Goal: Information Seeking & Learning: Find specific fact

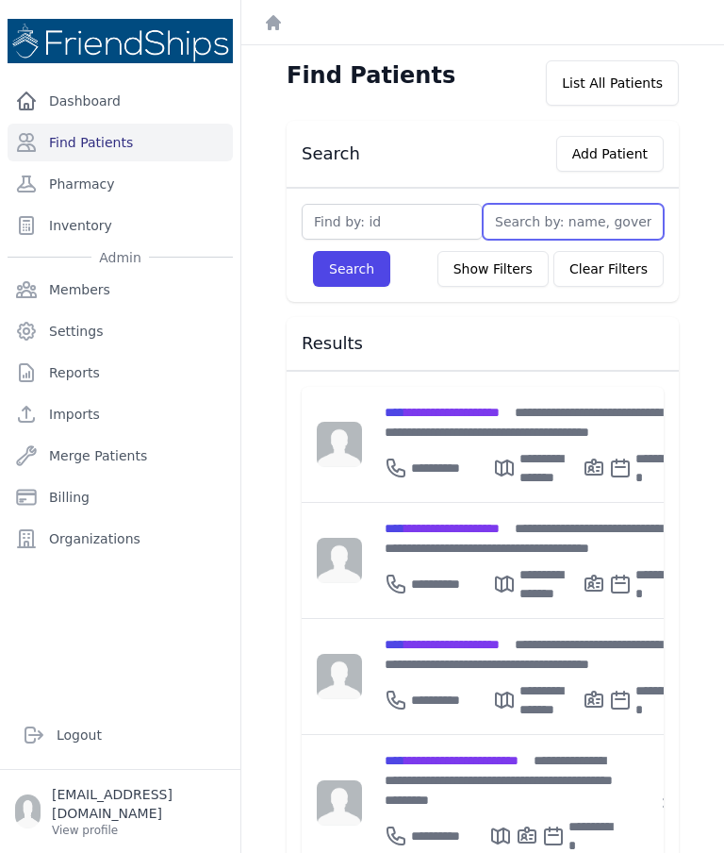
click at [522, 216] on input "text" at bounding box center [573, 222] width 181 height 36
type input "Amjad"
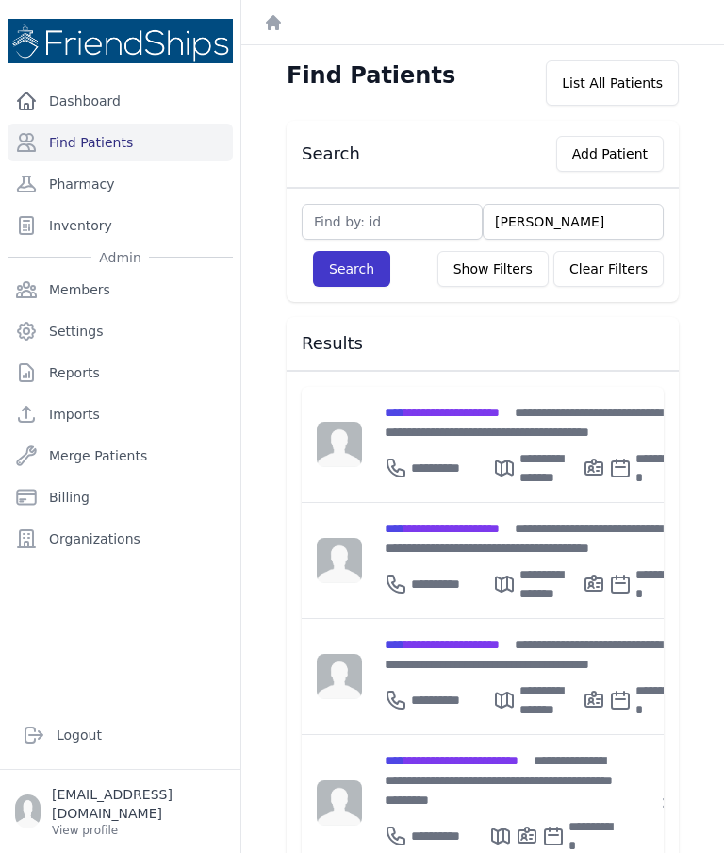
click at [352, 272] on button "Search" at bounding box center [351, 269] width 77 height 36
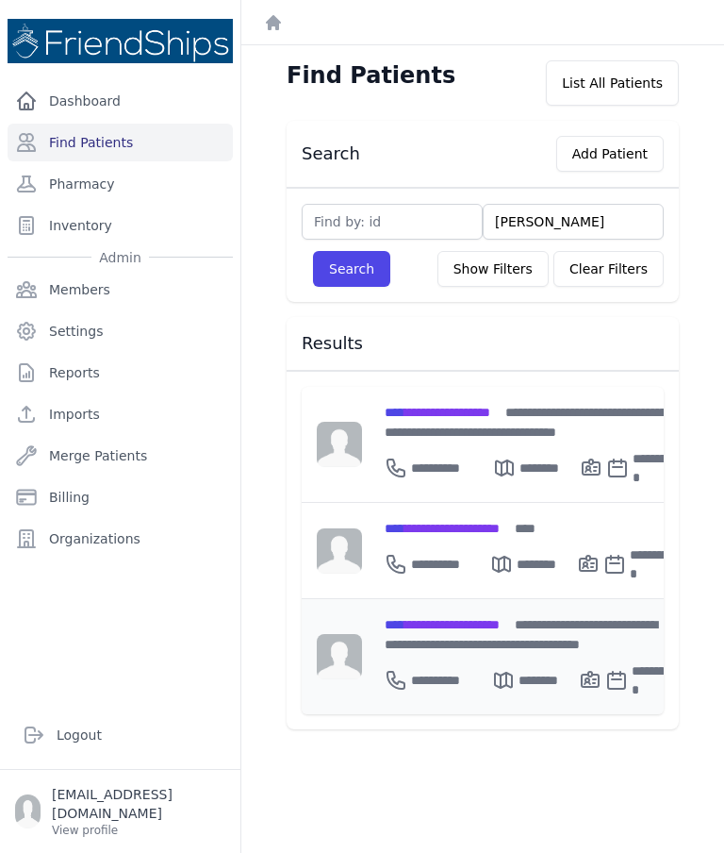
click at [511, 661] on div "********" at bounding box center [535, 680] width 87 height 38
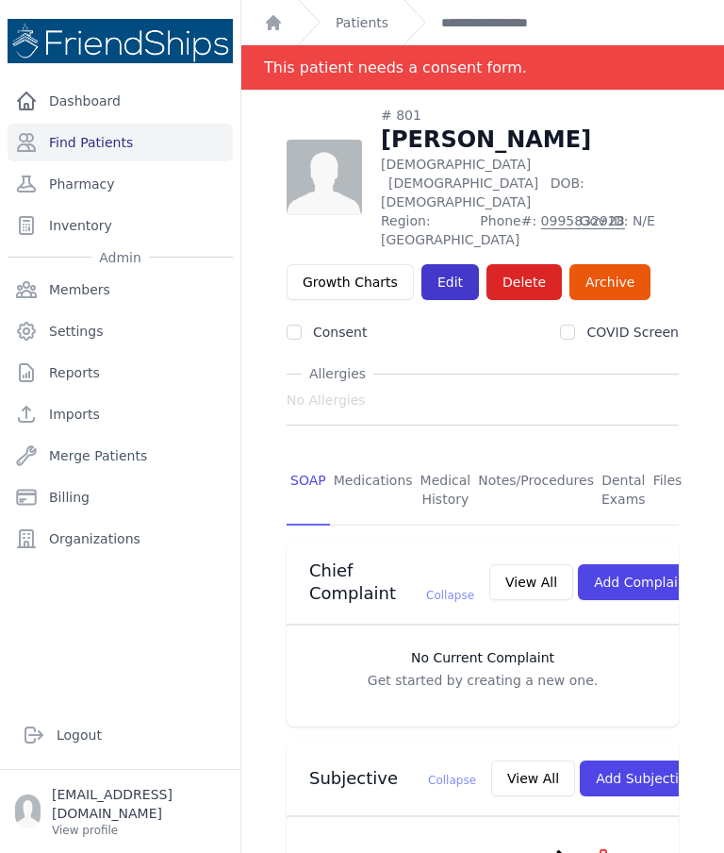
click at [459, 264] on link "Edit" at bounding box center [451, 282] width 58 height 36
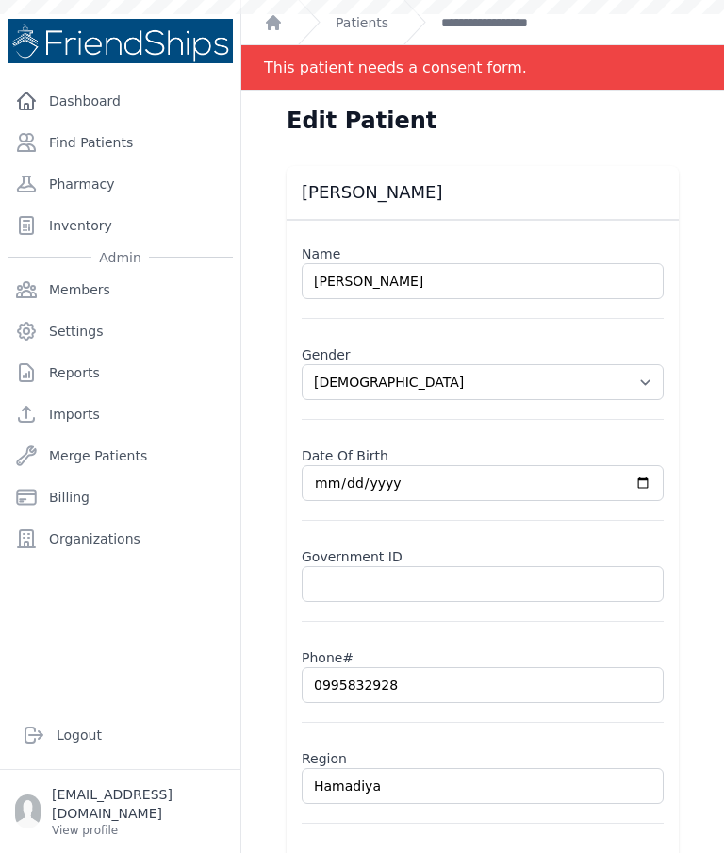
select select "male"
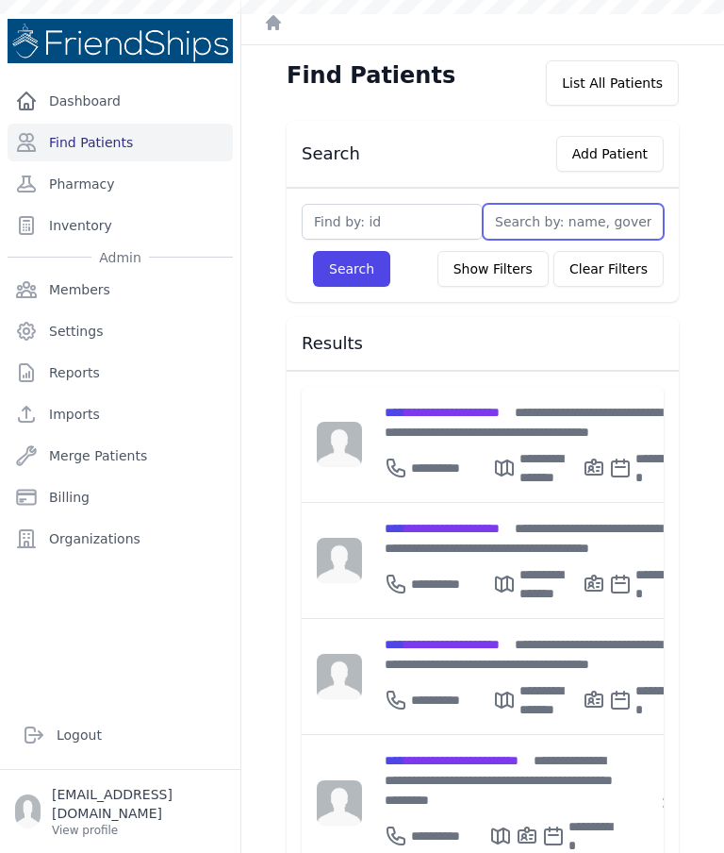
click at [547, 218] on input "text" at bounding box center [573, 222] width 181 height 36
type input "F"
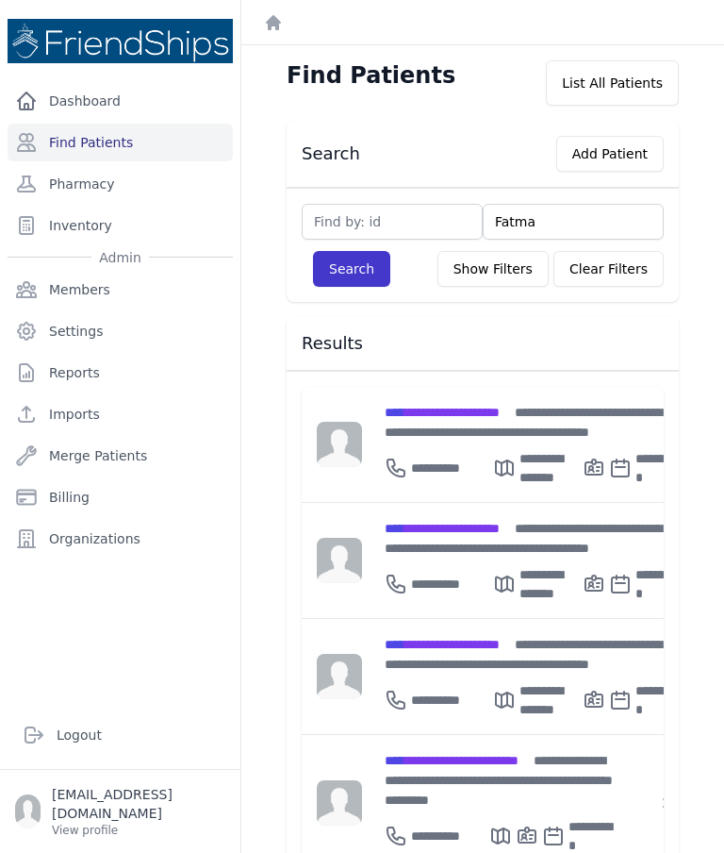
type input "Fatma"
click at [347, 264] on button "Search" at bounding box center [351, 269] width 77 height 36
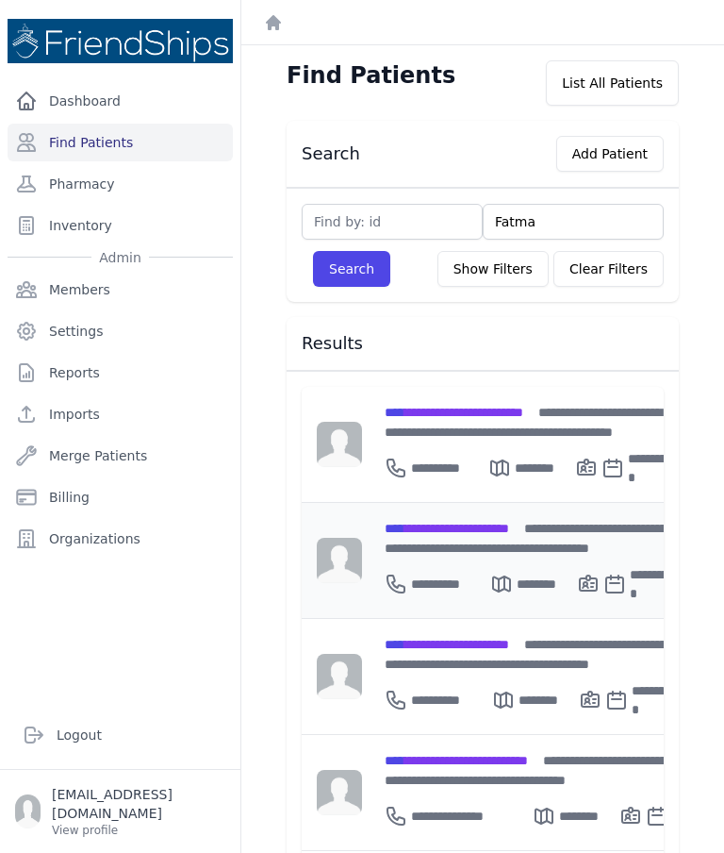
click at [466, 546] on div "**********" at bounding box center [530, 538] width 291 height 40
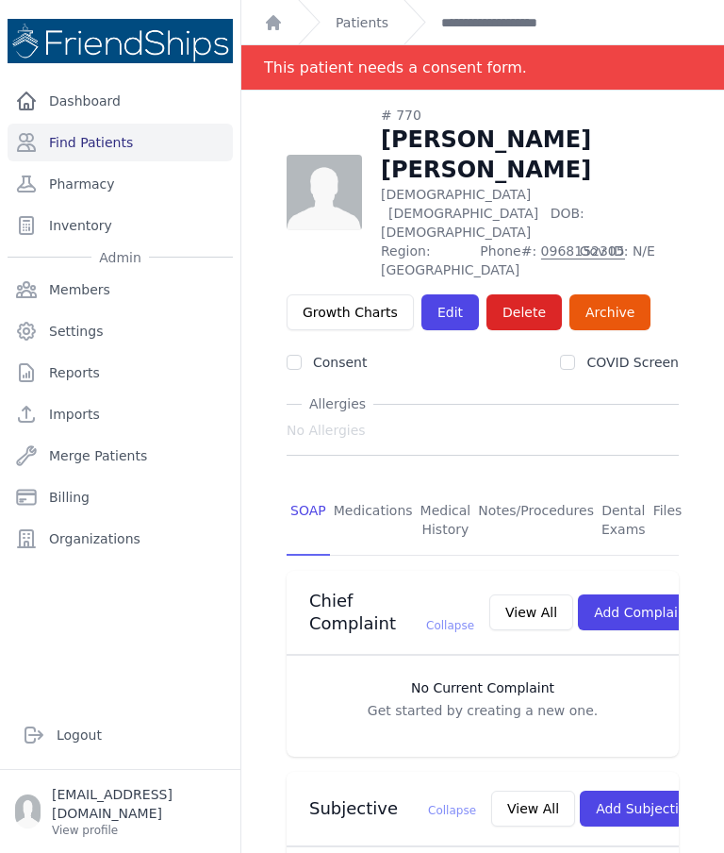
scroll to position [13, 0]
click at [134, 127] on link "Find Patients" at bounding box center [120, 143] width 225 height 38
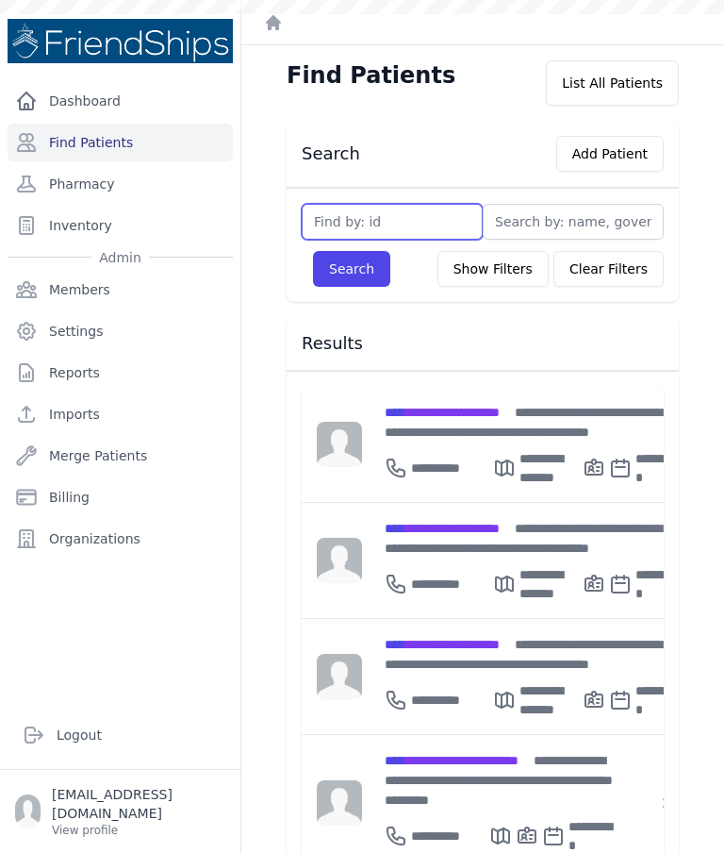
click at [410, 215] on input "text" at bounding box center [392, 222] width 181 height 36
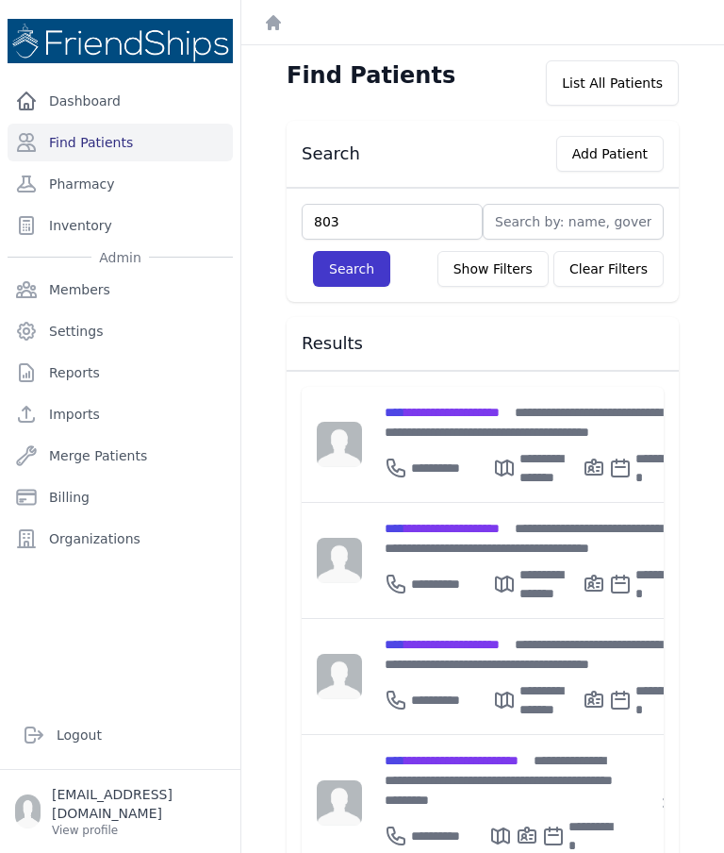
type input "803"
click at [339, 276] on button "Search" at bounding box center [351, 269] width 77 height 36
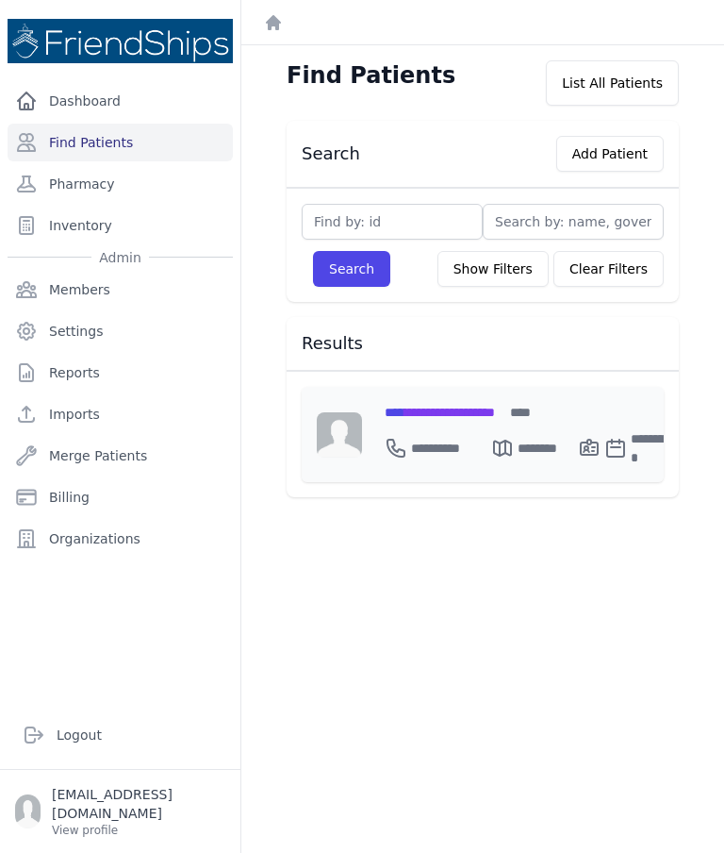
click at [495, 406] on span "**********" at bounding box center [440, 412] width 110 height 13
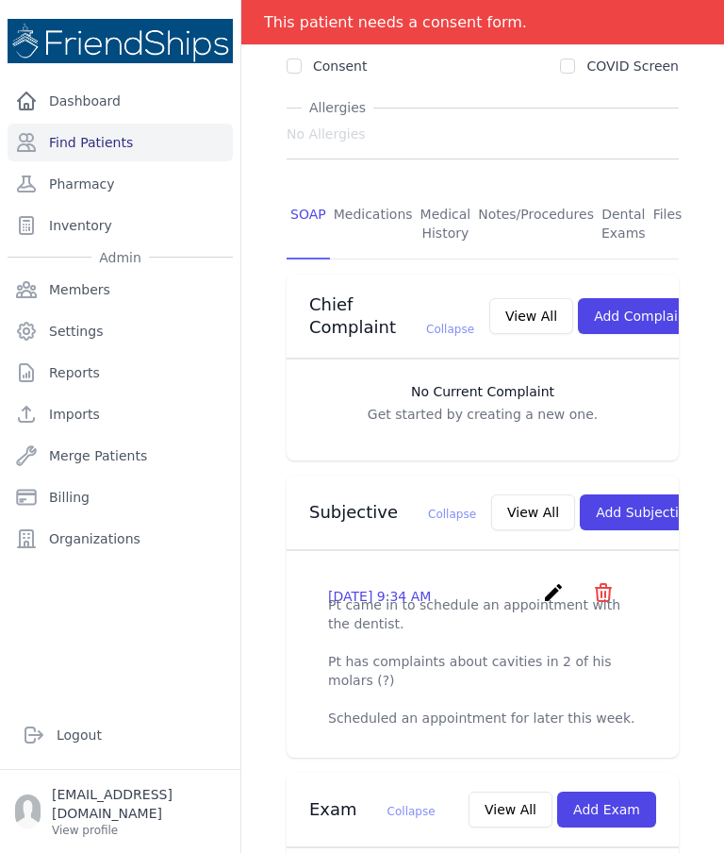
scroll to position [272, 0]
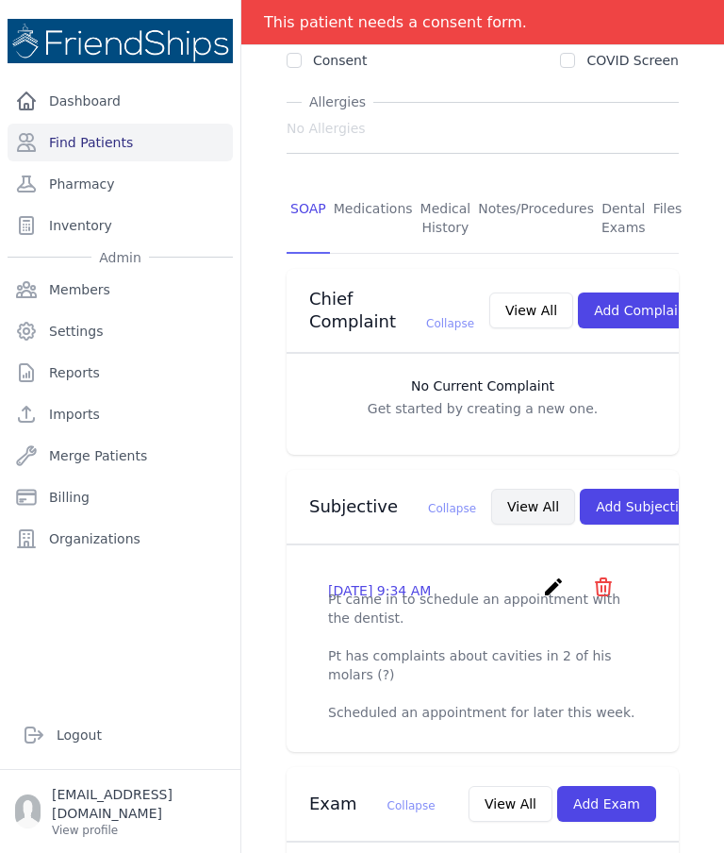
click at [491, 498] on button "View All" at bounding box center [533, 507] width 84 height 36
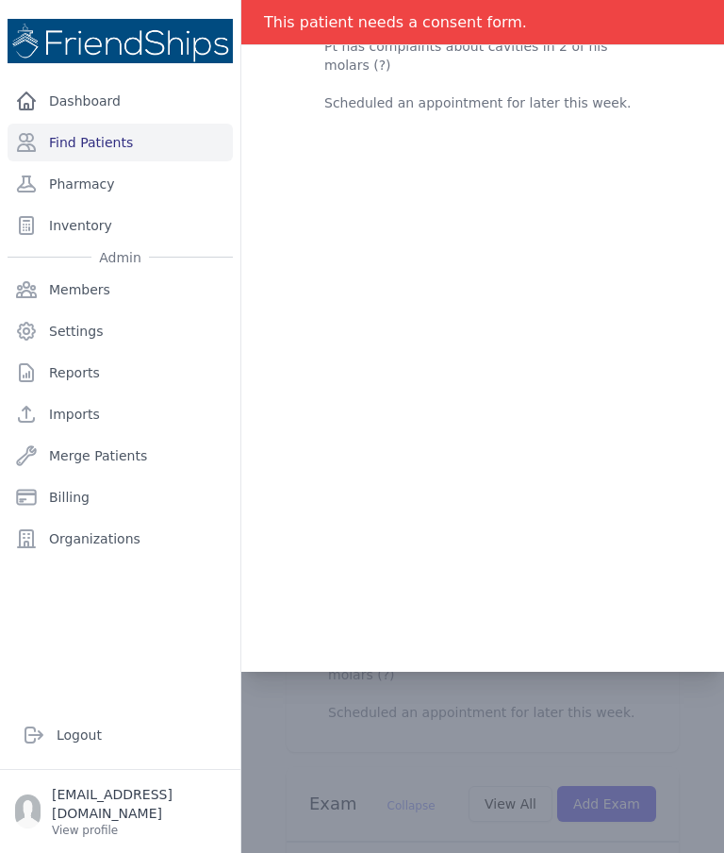
scroll to position [0, 0]
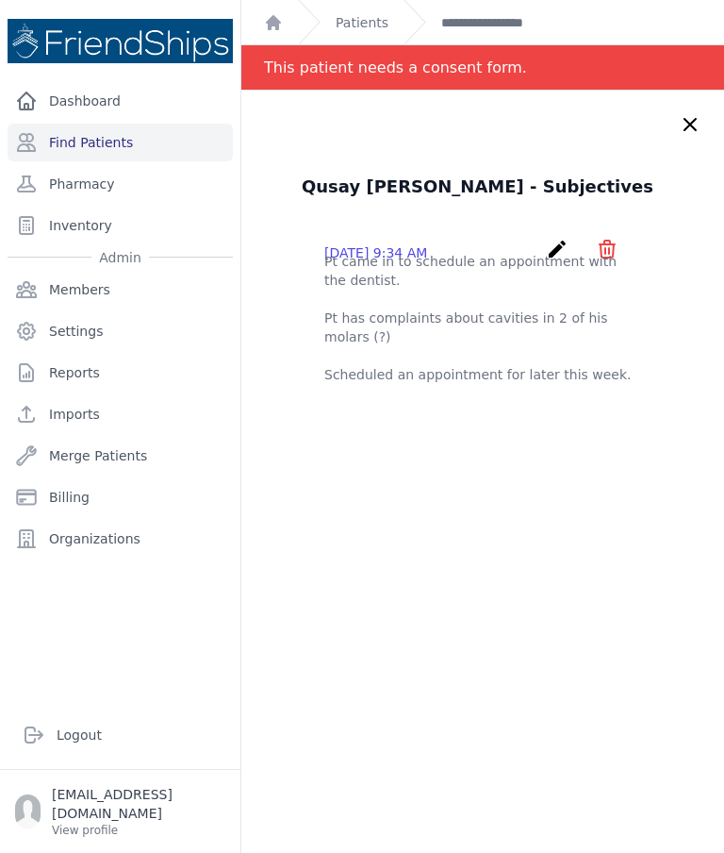
click at [685, 125] on icon at bounding box center [690, 124] width 23 height 23
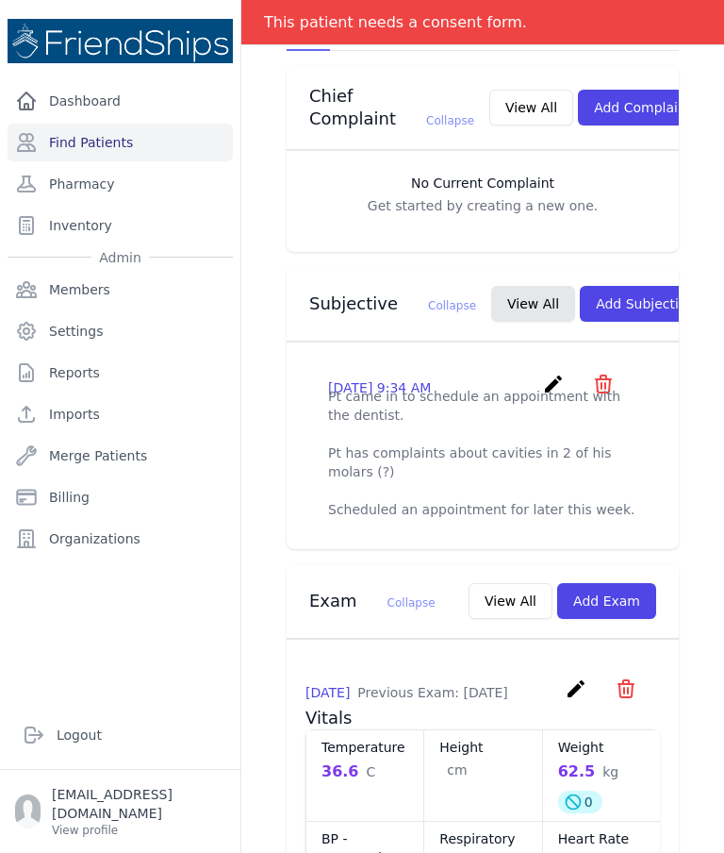
scroll to position [476, 0]
